Goal: Find specific page/section: Find specific page/section

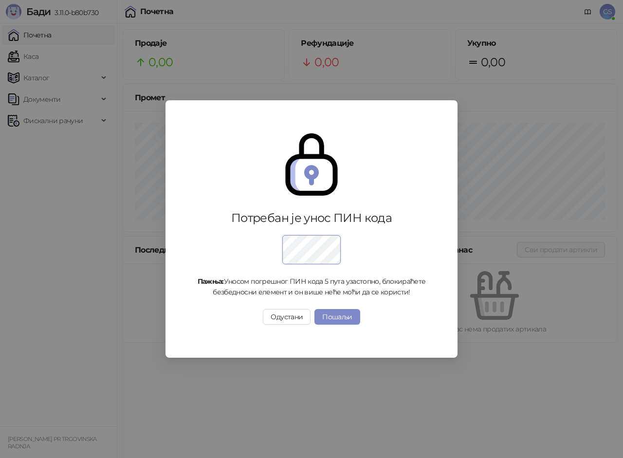
drag, startPoint x: 431, startPoint y: 163, endPoint x: 439, endPoint y: 166, distance: 9.0
click at [439, 166] on div "Потребан је унос ПИН кода Пажња: Уносом погрешног ПИН кода 5 пута узастопно, бл…" at bounding box center [311, 229] width 269 height 239
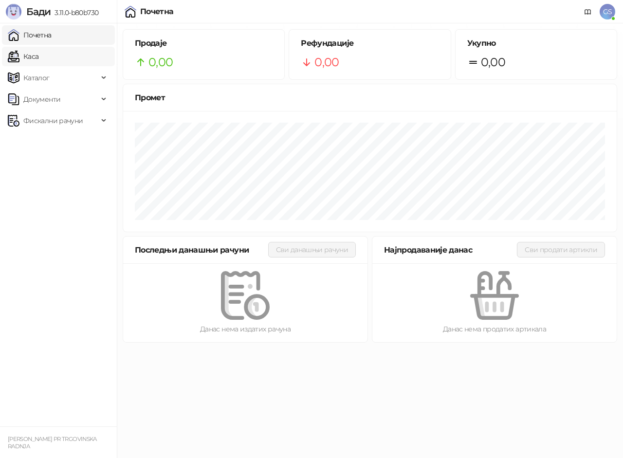
click at [38, 59] on link "Каса" at bounding box center [23, 56] width 31 height 19
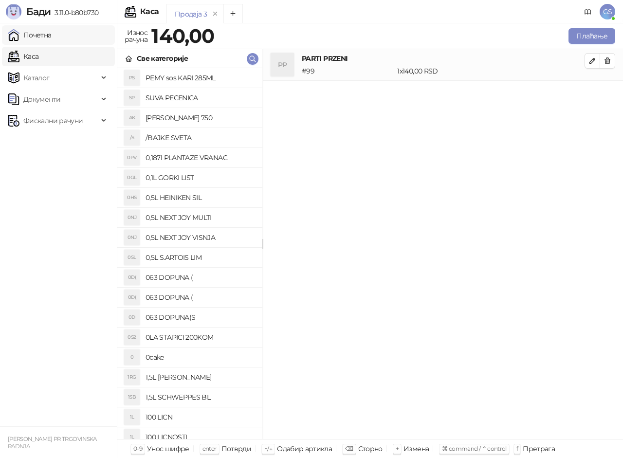
click at [52, 36] on link "Почетна" at bounding box center [30, 34] width 44 height 19
